Goal: Information Seeking & Learning: Learn about a topic

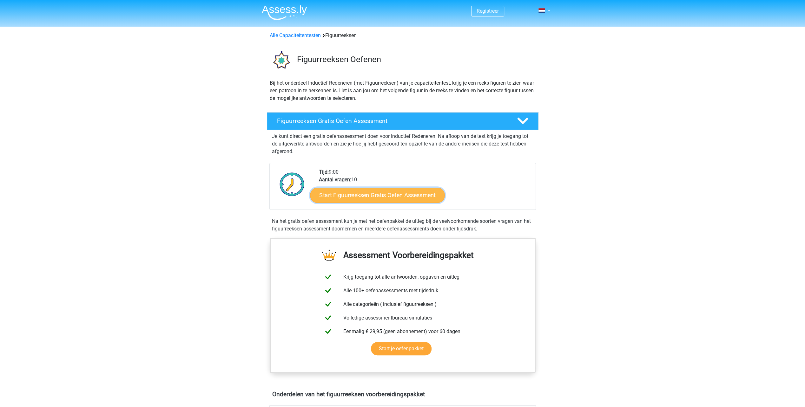
click at [398, 196] on link "Start Figuurreeksen Gratis Oefen Assessment" at bounding box center [377, 194] width 134 height 15
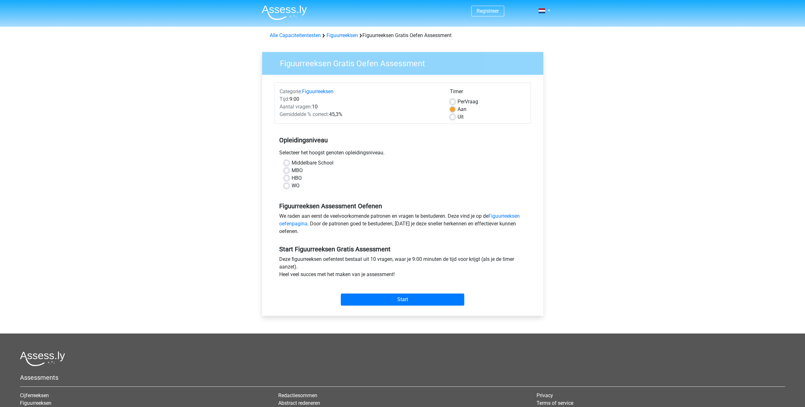
click at [292, 184] on label "WO" at bounding box center [296, 186] width 8 height 8
click at [289, 184] on input "WO" at bounding box center [286, 185] width 5 height 6
radio input "true"
click at [410, 299] on input "Start" at bounding box center [402, 300] width 123 height 12
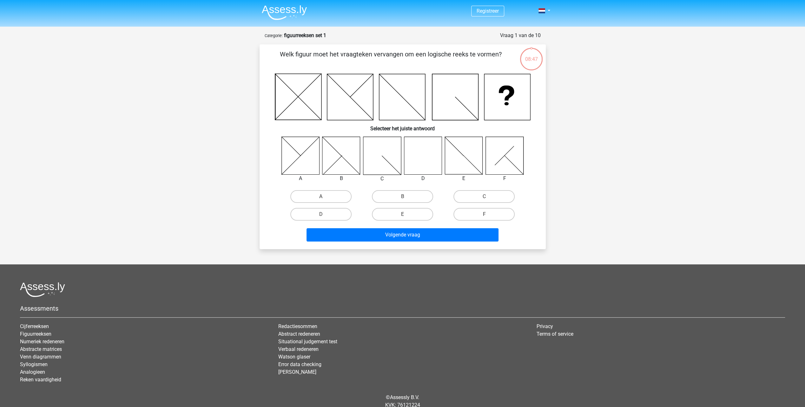
click at [425, 145] on icon at bounding box center [423, 156] width 38 height 38
click at [329, 214] on label "D" at bounding box center [320, 214] width 61 height 13
click at [325, 214] on input "D" at bounding box center [323, 216] width 4 height 4
radio input "true"
click at [396, 233] on button "Volgende vraag" at bounding box center [402, 234] width 192 height 13
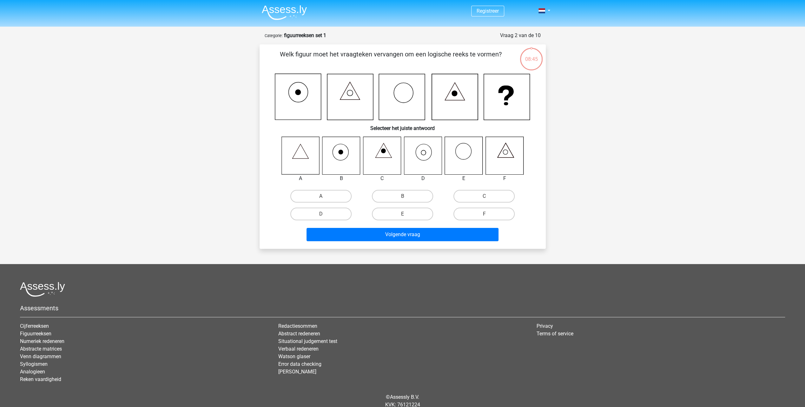
scroll to position [24, 0]
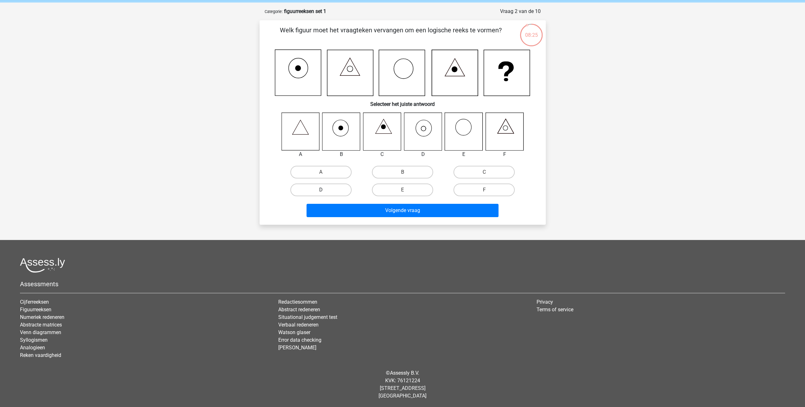
click at [329, 192] on label "D" at bounding box center [320, 190] width 61 height 13
click at [325, 192] on input "D" at bounding box center [323, 192] width 4 height 4
radio input "true"
click at [393, 208] on button "Volgende vraag" at bounding box center [402, 210] width 192 height 13
click at [403, 173] on input "B" at bounding box center [404, 174] width 4 height 4
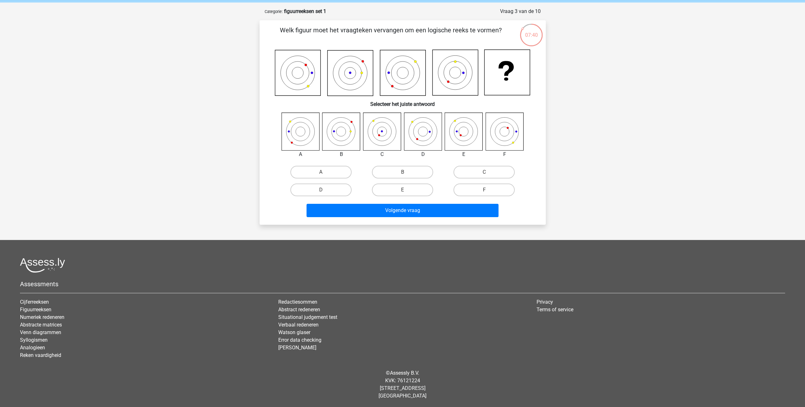
radio input "true"
click at [399, 209] on button "Volgende vraag" at bounding box center [402, 210] width 192 height 13
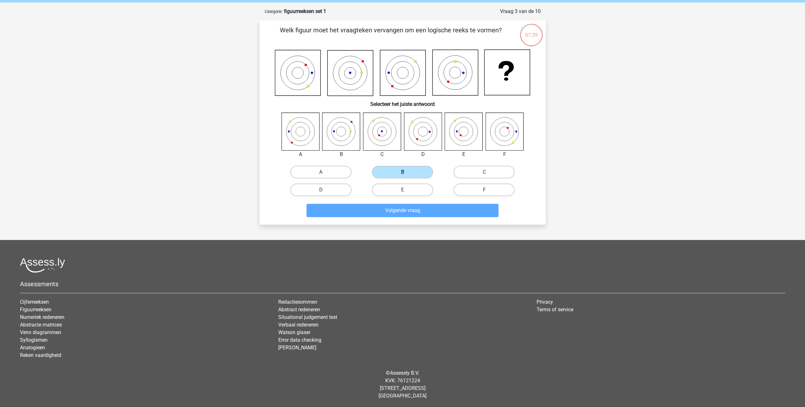
scroll to position [16, 0]
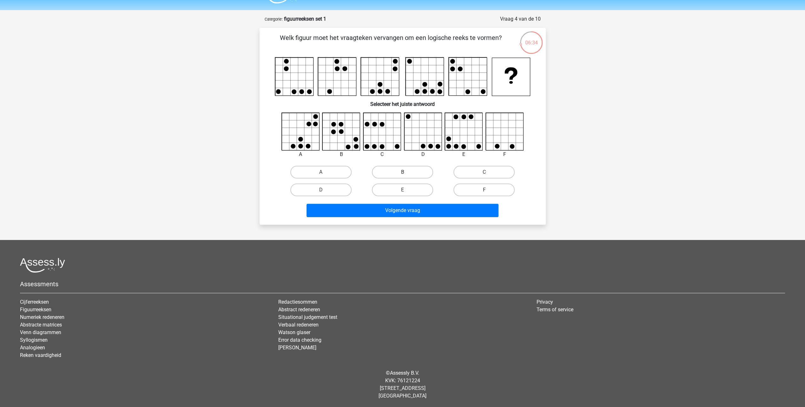
click at [402, 171] on label "B" at bounding box center [402, 172] width 61 height 13
click at [402, 172] on input "B" at bounding box center [404, 174] width 4 height 4
radio input "true"
click at [412, 211] on button "Volgende vraag" at bounding box center [402, 210] width 192 height 13
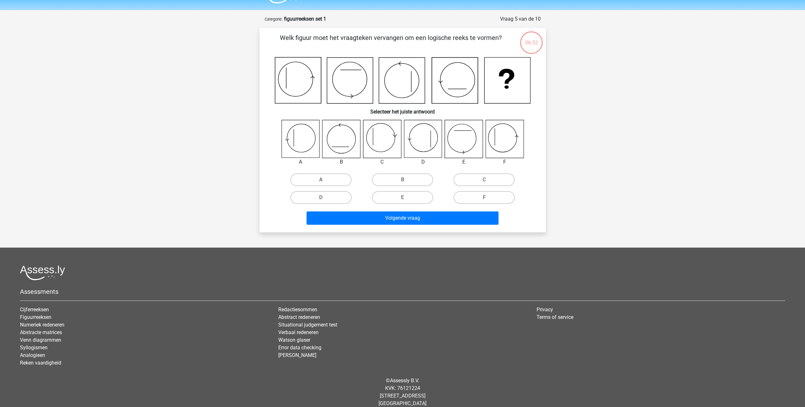
scroll to position [24, 0]
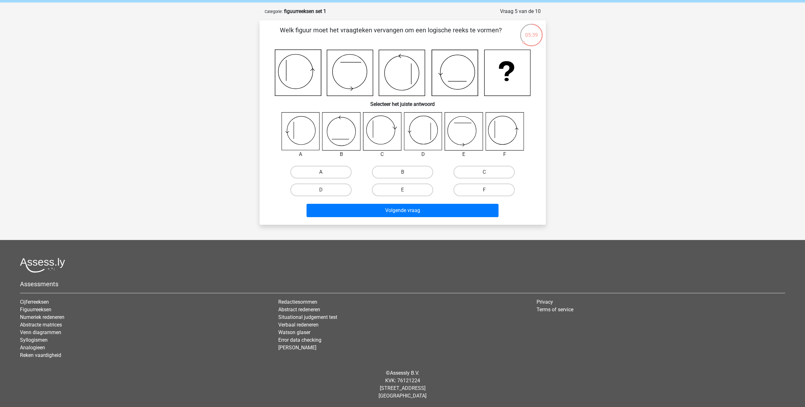
click at [317, 171] on label "A" at bounding box center [320, 172] width 61 height 13
click at [321, 172] on input "A" at bounding box center [323, 174] width 4 height 4
radio input "true"
click at [388, 211] on button "Volgende vraag" at bounding box center [402, 210] width 192 height 13
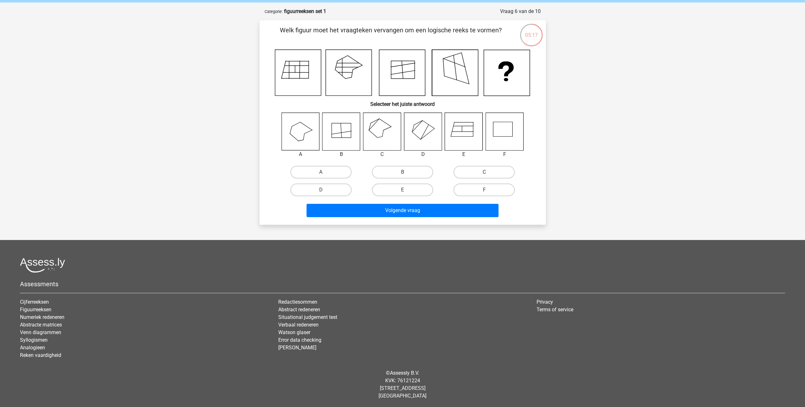
click at [485, 168] on label "C" at bounding box center [483, 172] width 61 height 13
click at [485, 172] on input "C" at bounding box center [486, 174] width 4 height 4
radio input "true"
click at [417, 208] on button "Volgende vraag" at bounding box center [402, 210] width 192 height 13
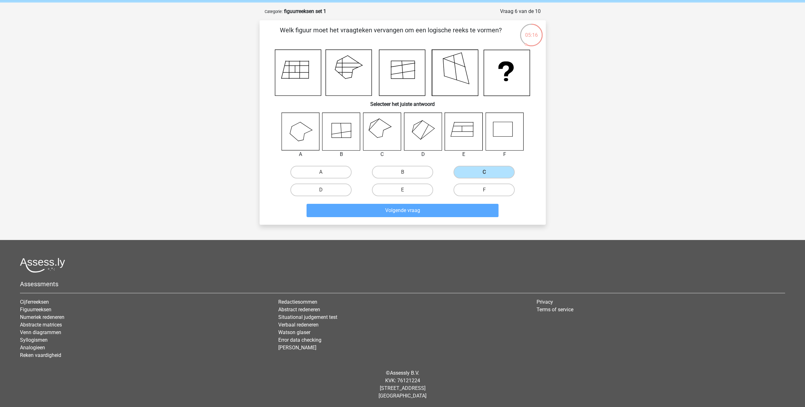
scroll to position [25, 0]
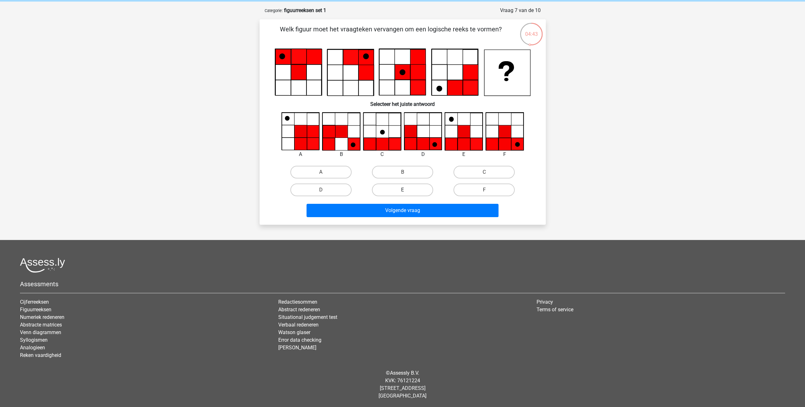
click at [412, 190] on label "E" at bounding box center [402, 190] width 61 height 13
click at [406, 190] on input "E" at bounding box center [404, 192] width 4 height 4
radio input "true"
click at [414, 209] on button "Volgende vraag" at bounding box center [402, 210] width 192 height 13
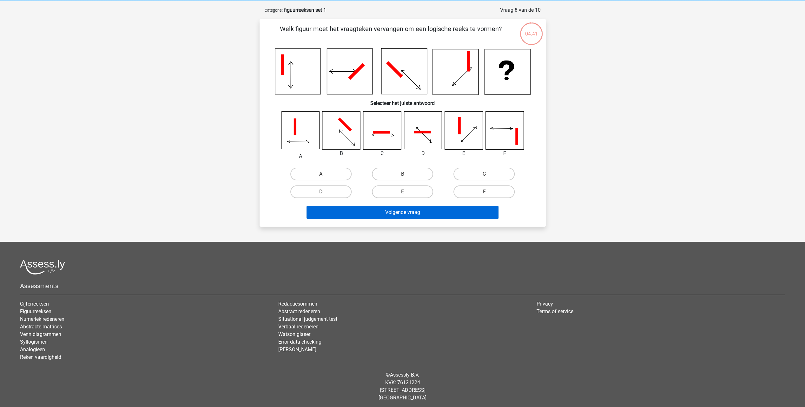
scroll to position [27, 0]
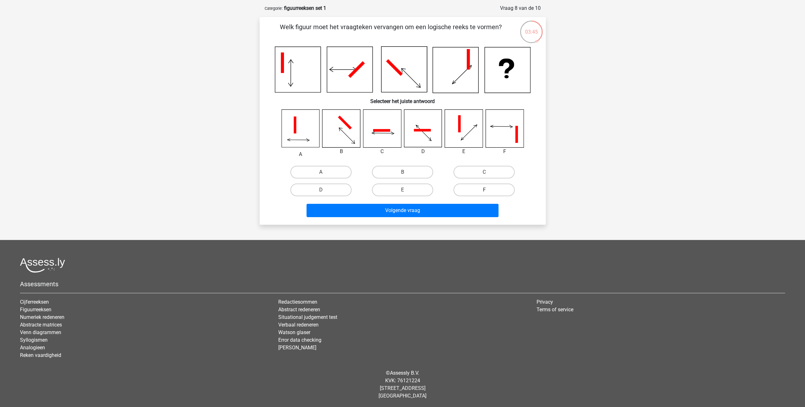
click at [478, 191] on label "F" at bounding box center [483, 190] width 61 height 13
click at [484, 191] on input "F" at bounding box center [486, 192] width 4 height 4
radio input "true"
click at [451, 207] on button "Volgende vraag" at bounding box center [402, 210] width 192 height 13
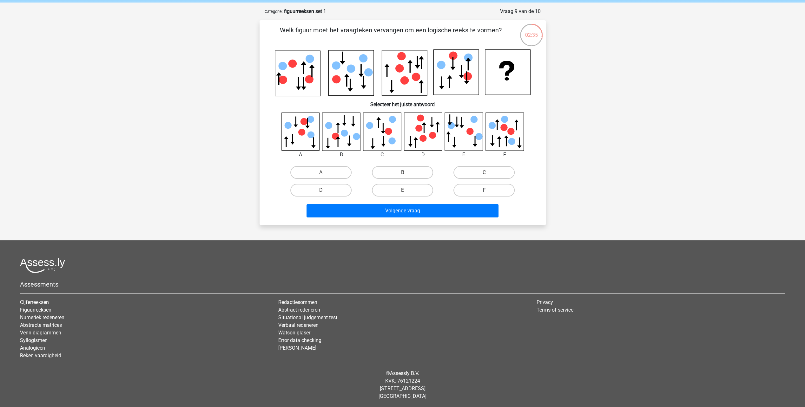
click at [493, 189] on label "F" at bounding box center [483, 190] width 61 height 13
click at [488, 190] on input "F" at bounding box center [486, 192] width 4 height 4
radio input "true"
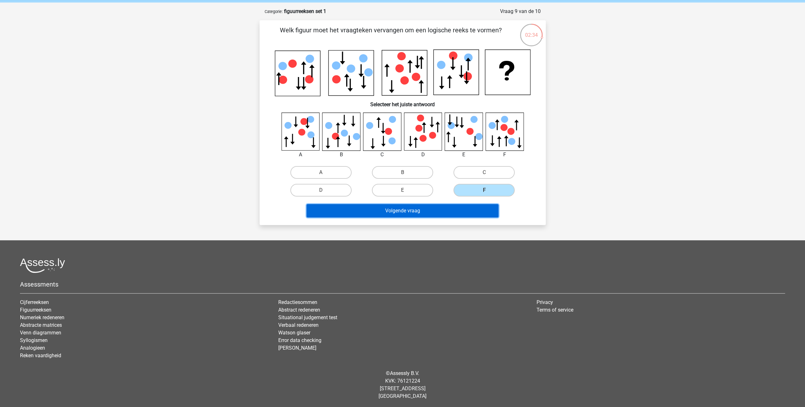
click at [439, 212] on button "Volgende vraag" at bounding box center [402, 210] width 192 height 13
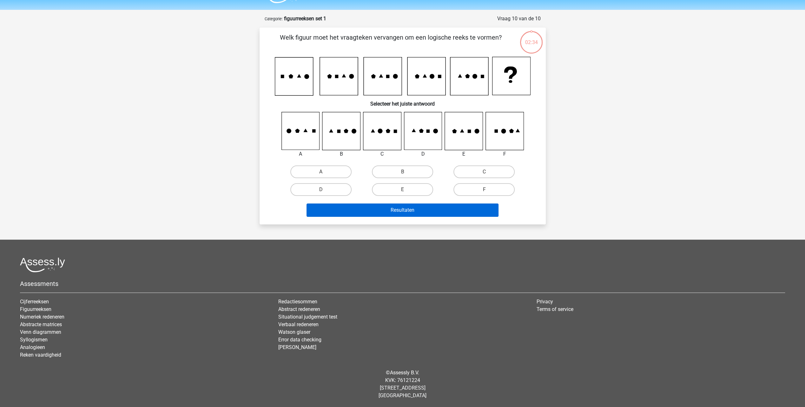
scroll to position [16, 0]
click at [485, 190] on input "F" at bounding box center [486, 192] width 4 height 4
radio input "true"
click at [436, 213] on button "Resultaten" at bounding box center [402, 210] width 192 height 13
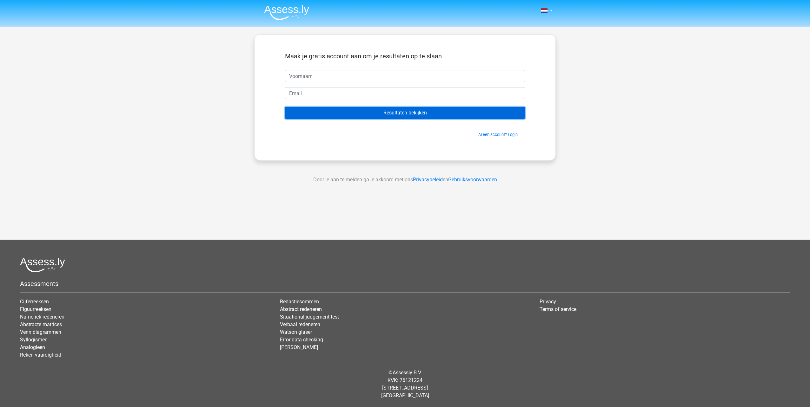
click at [396, 113] on input "Resultaten bekijken" at bounding box center [405, 113] width 240 height 12
type input "piet"
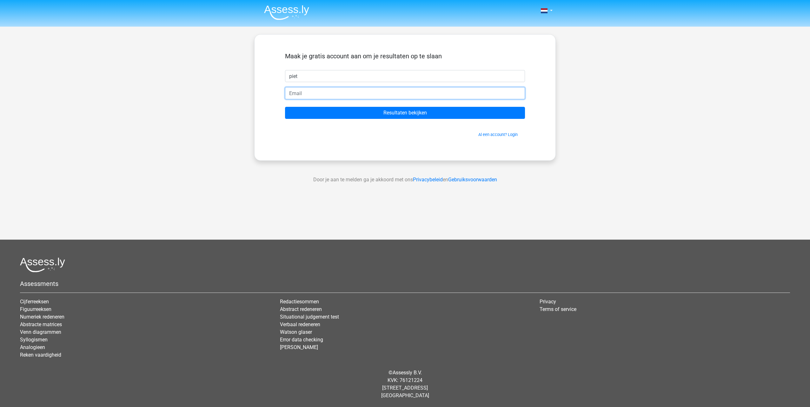
click at [329, 95] on input "email" at bounding box center [405, 93] width 240 height 12
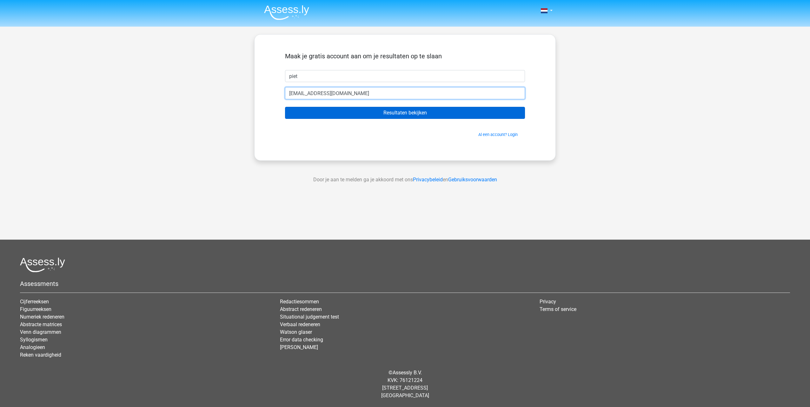
type input "petercontant@hotmail.com"
click at [415, 112] on input "Resultaten bekijken" at bounding box center [405, 113] width 240 height 12
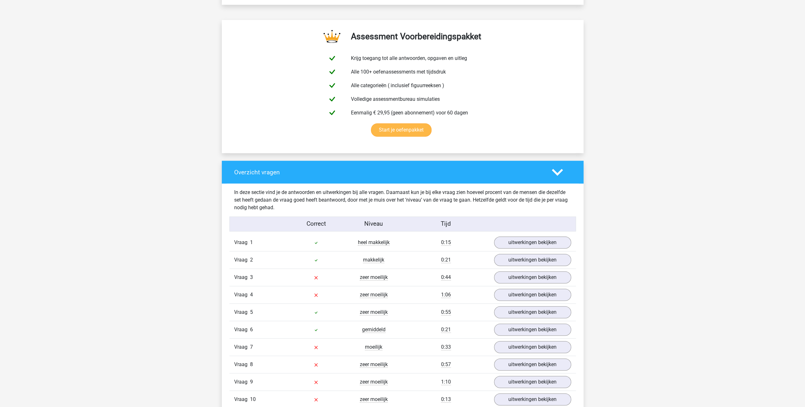
scroll to position [423, 0]
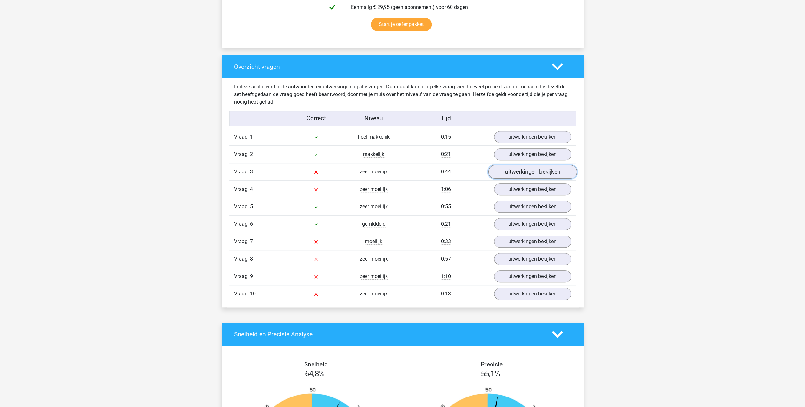
click at [535, 172] on link "uitwerkingen bekijken" at bounding box center [532, 172] width 89 height 14
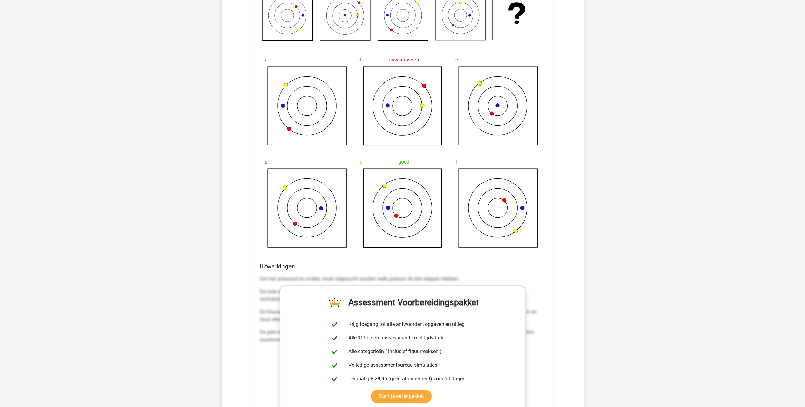
scroll to position [740, 0]
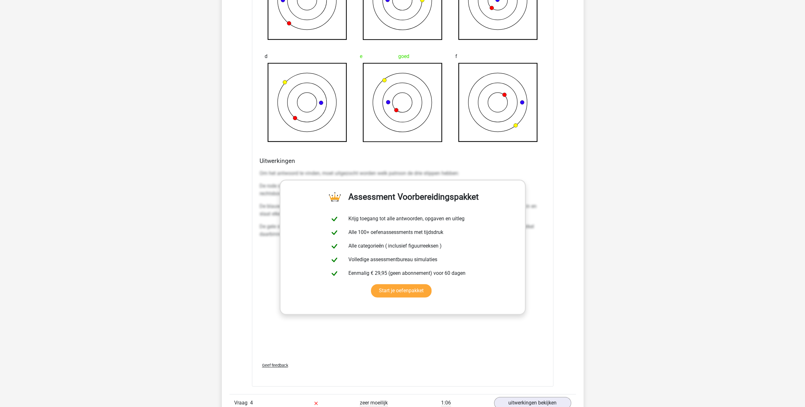
click at [576, 218] on div "In deze sectie vind je de antwoorden en uitwerkingen bij alle vragen. Daarnaast…" at bounding box center [402, 141] width 352 height 761
